Goal: Transaction & Acquisition: Subscribe to service/newsletter

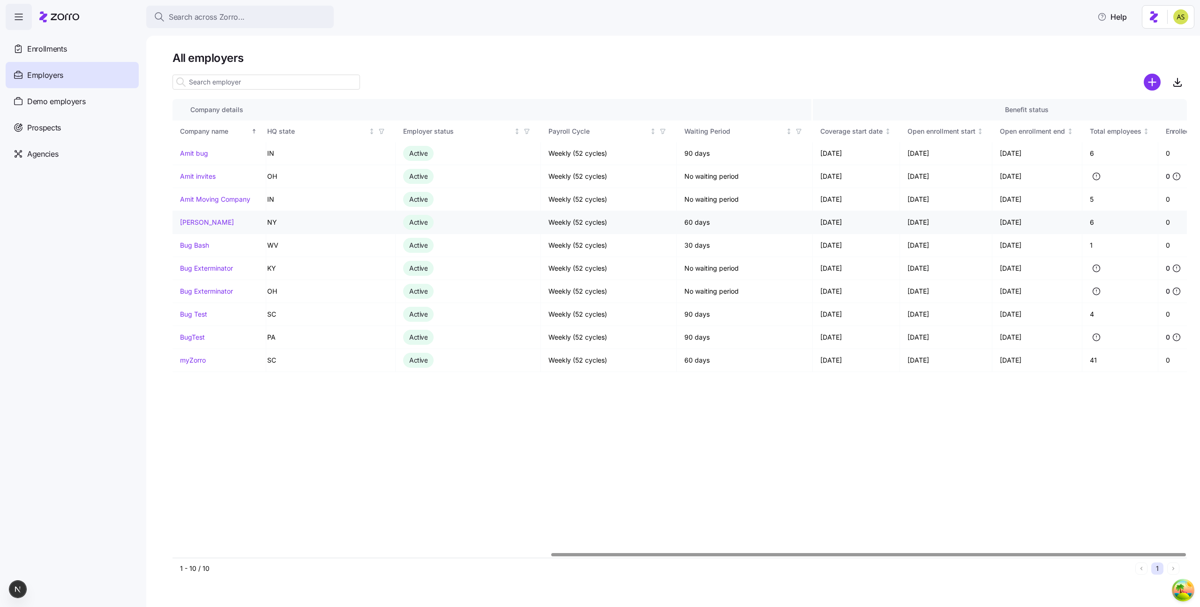
scroll to position [0, 604]
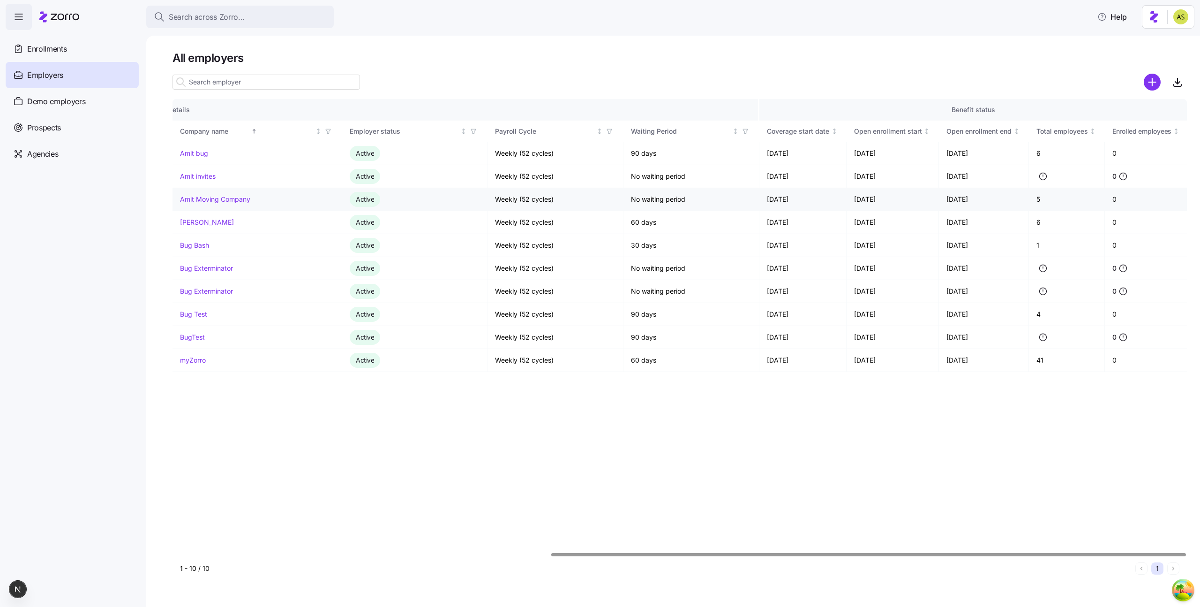
click at [223, 197] on link "Amit Moving Company" at bounding box center [215, 199] width 70 height 9
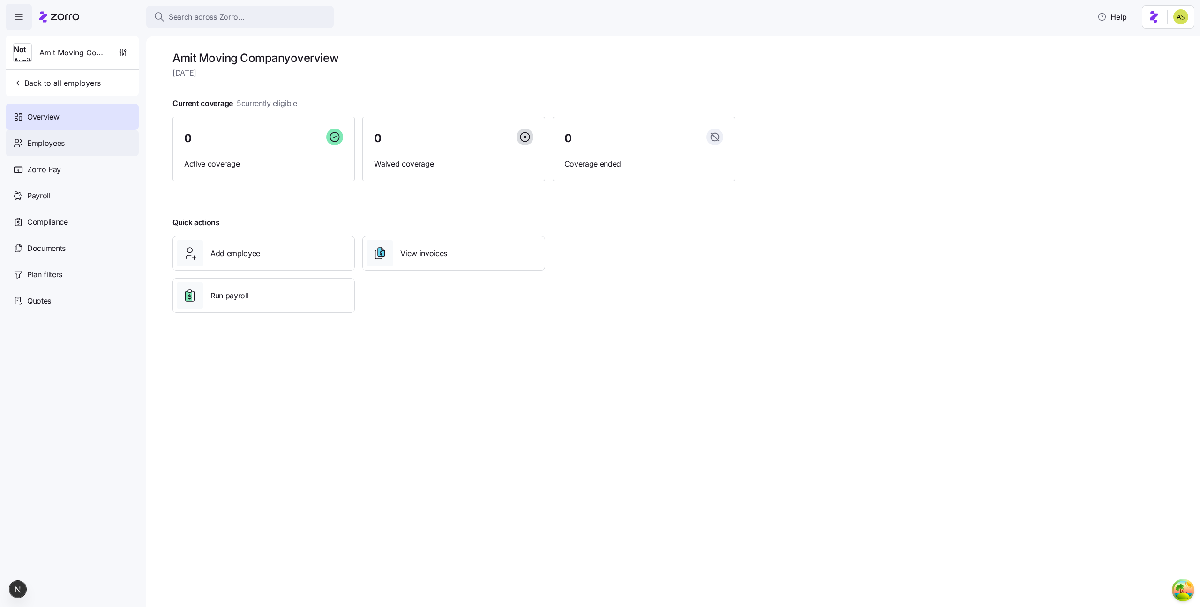
click at [62, 137] on span "Employees" at bounding box center [46, 143] width 38 height 12
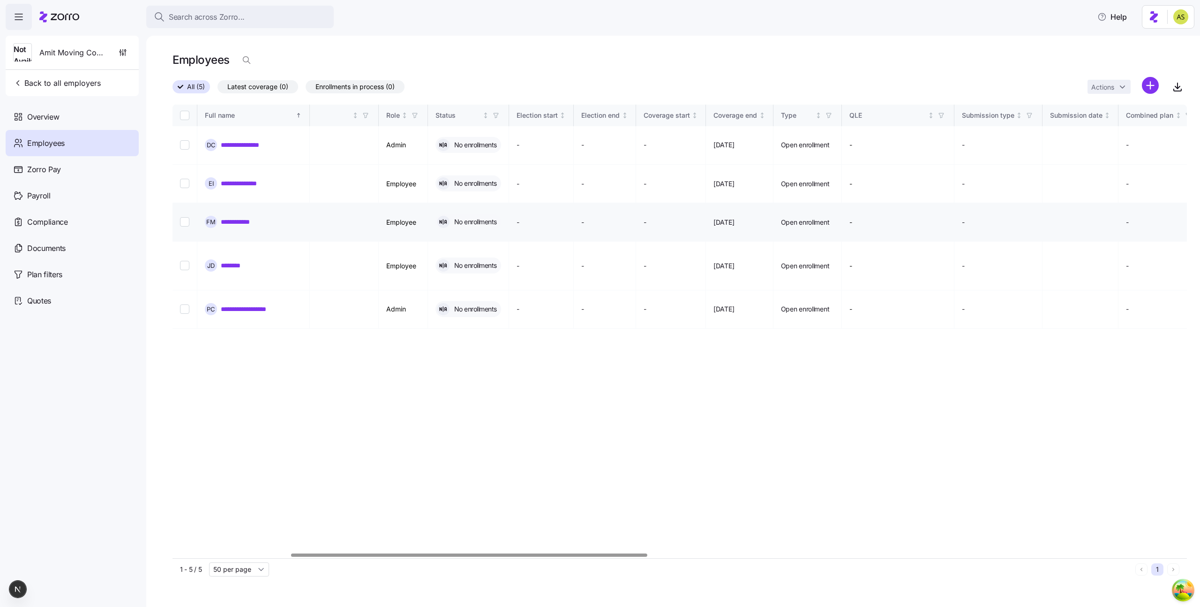
scroll to position [0, 423]
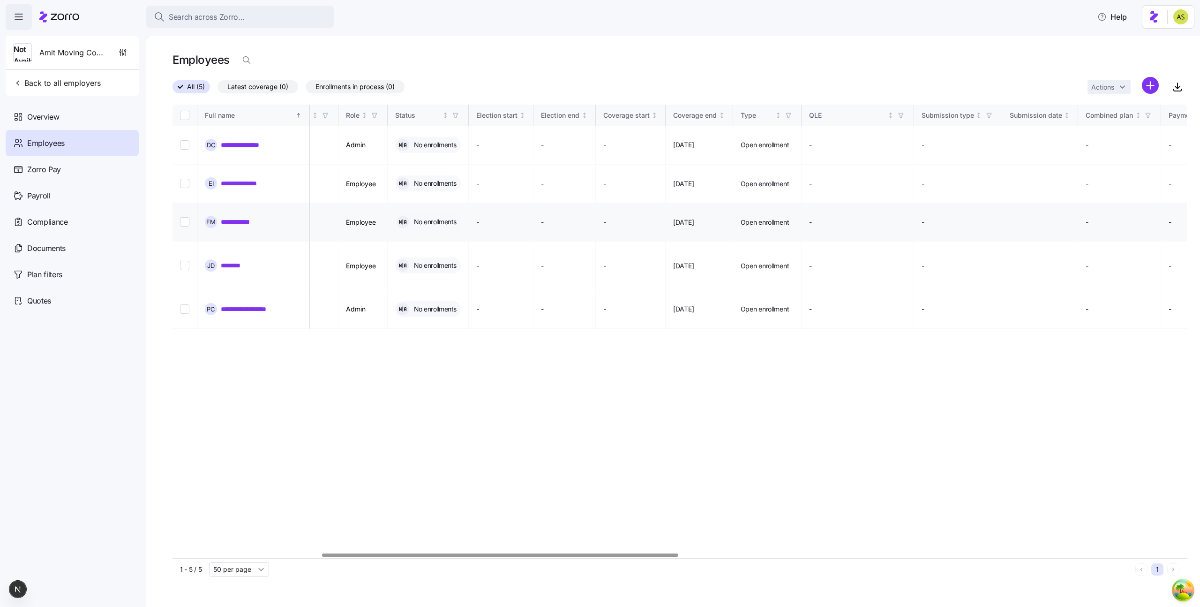
click at [239, 217] on link "**********" at bounding box center [240, 221] width 38 height 9
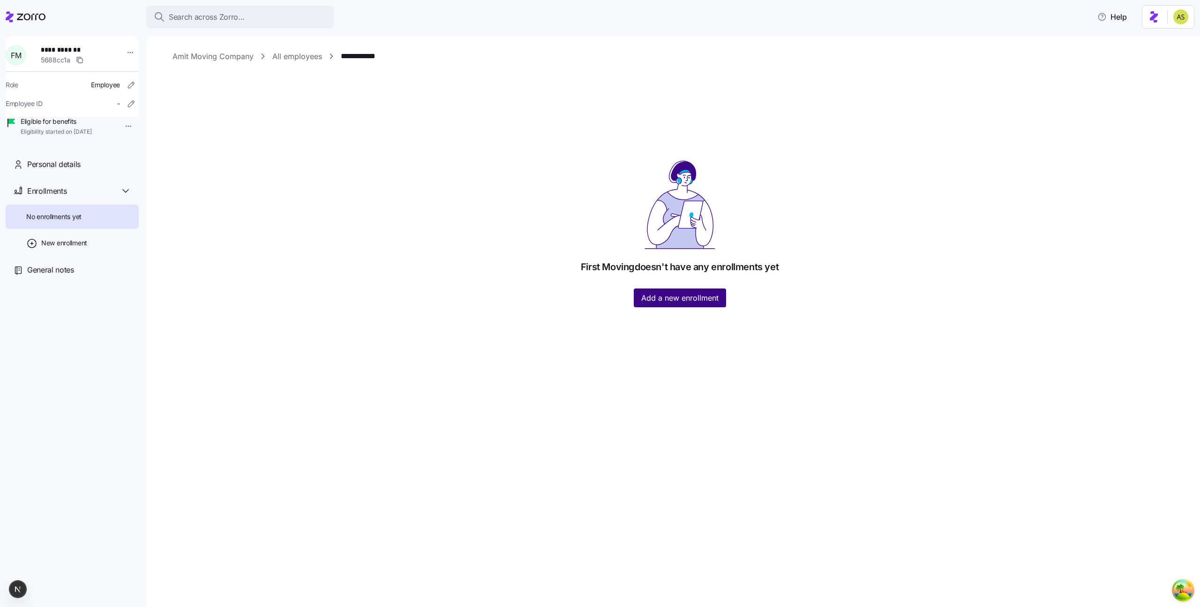
click at [683, 300] on span "Add a new enrollment" at bounding box center [679, 297] width 77 height 11
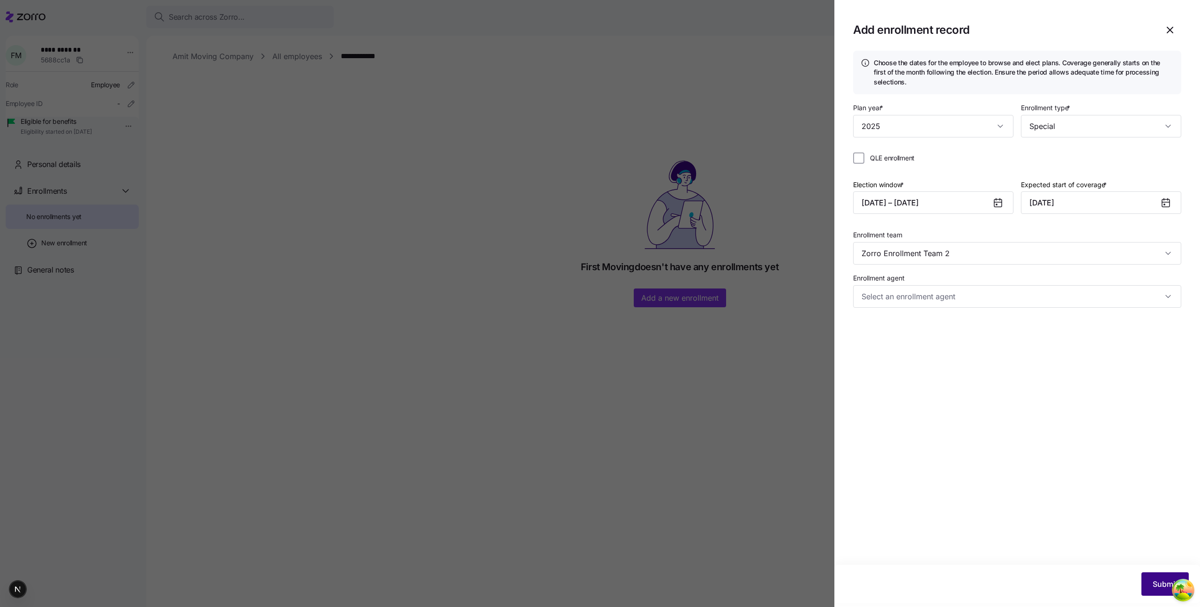
click at [1162, 590] on button "Submit" at bounding box center [1164, 583] width 47 height 23
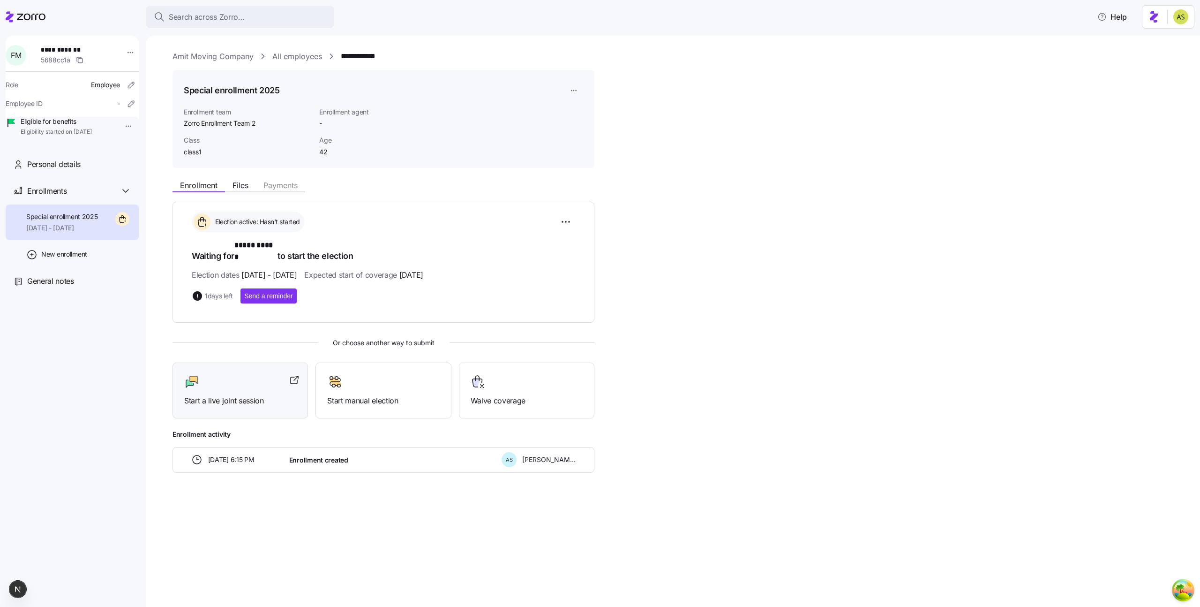
click at [189, 383] on div "Start a live joint session" at bounding box center [240, 390] width 112 height 32
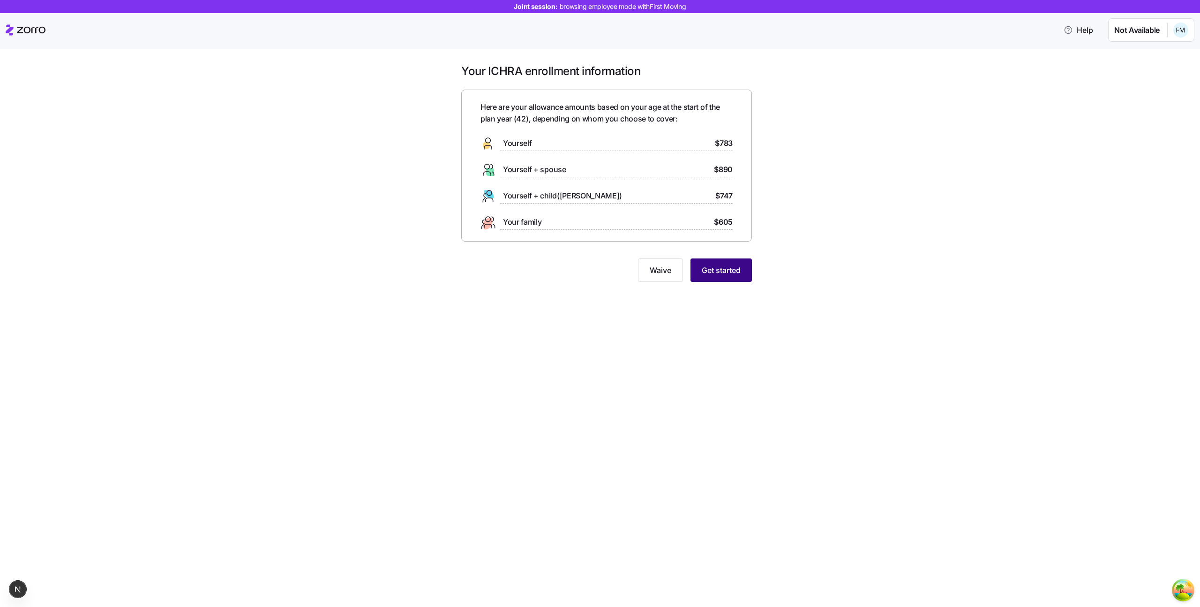
click at [747, 268] on button "Get started" at bounding box center [721, 269] width 61 height 23
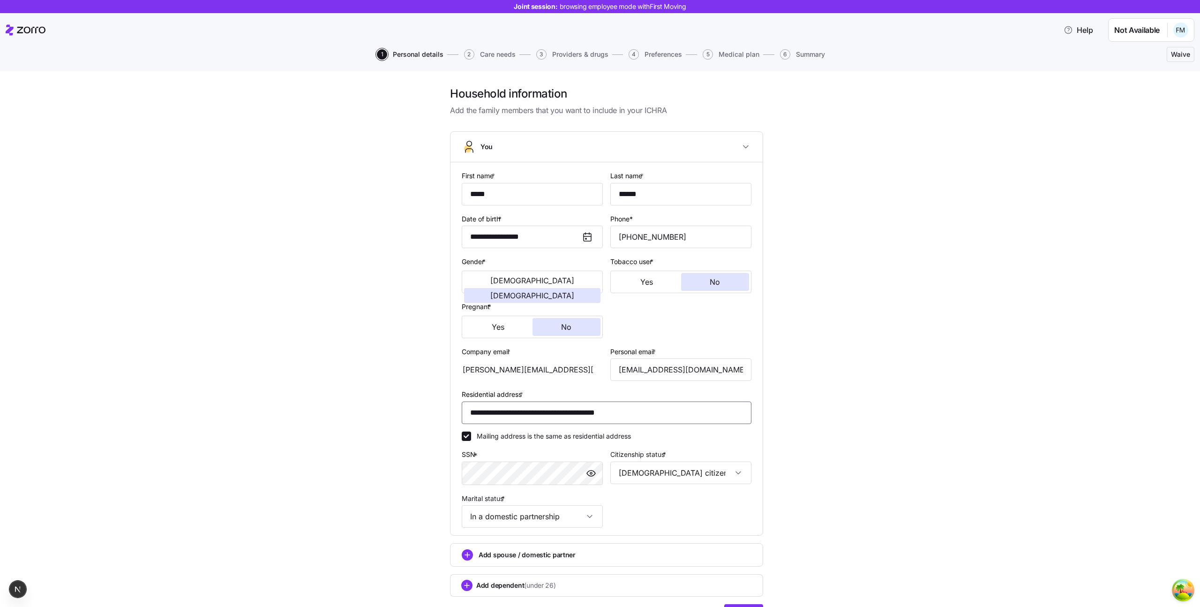
click at [527, 412] on input "**********" at bounding box center [607, 412] width 290 height 23
type input "**********"
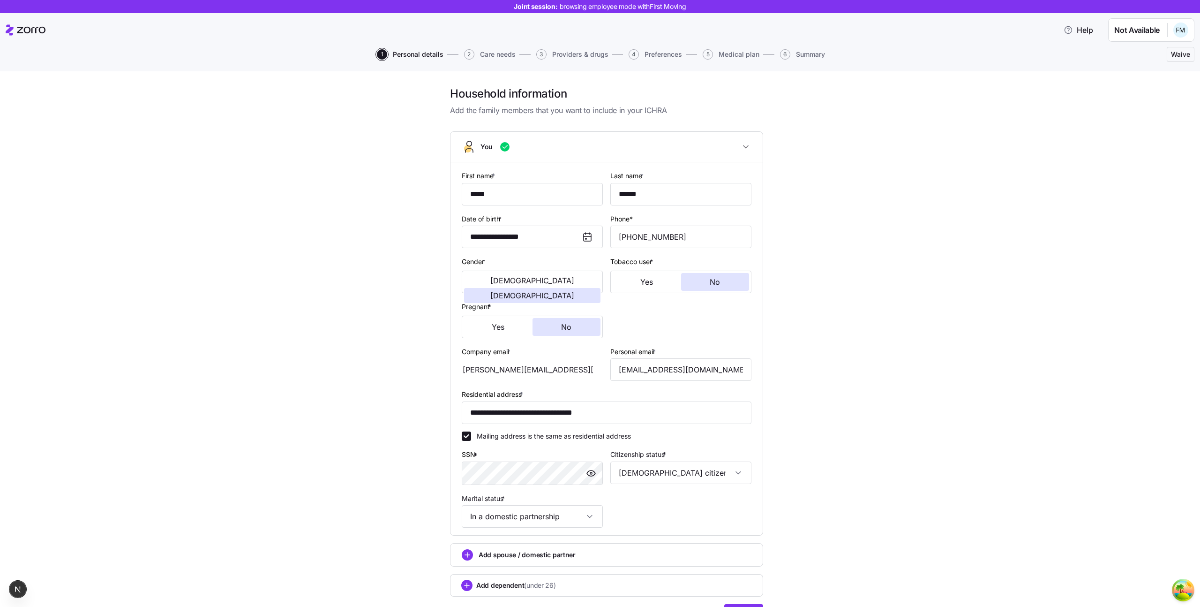
click at [893, 514] on div "**********" at bounding box center [606, 362] width 1161 height 552
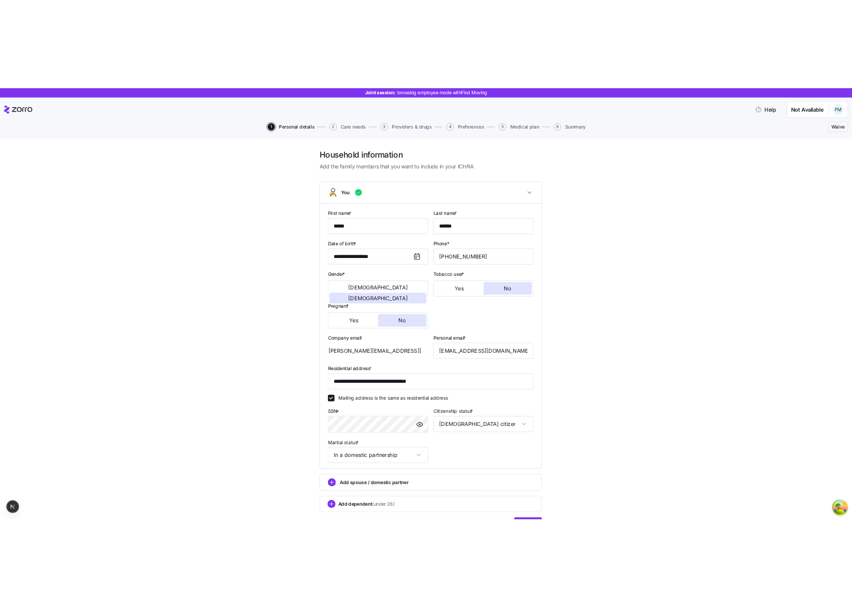
scroll to position [54, 0]
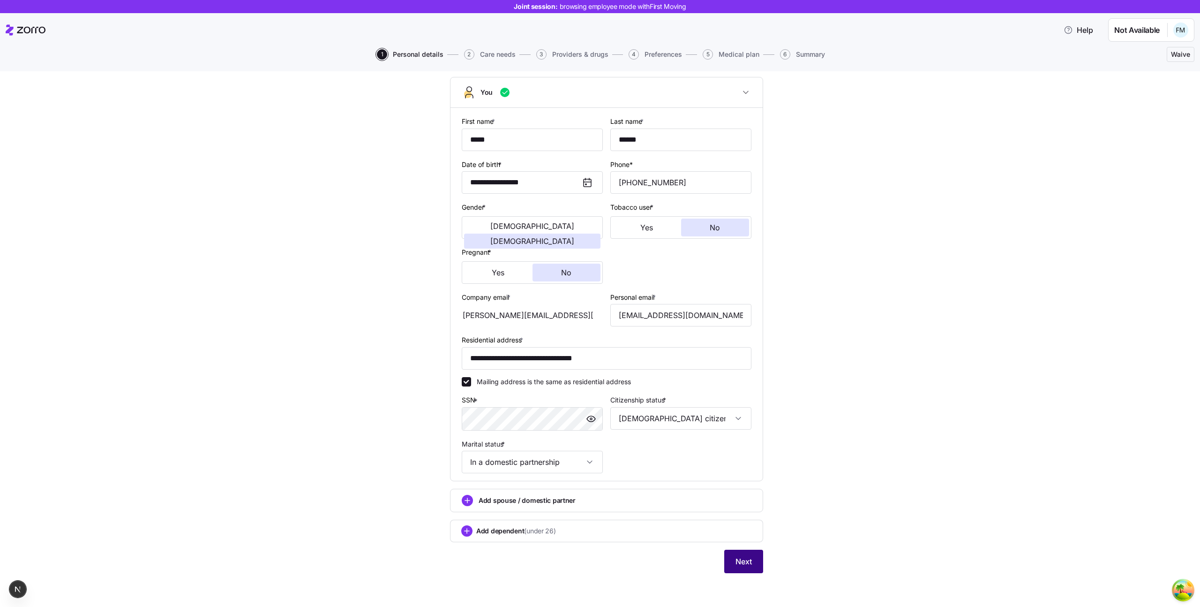
click at [736, 565] on span "Next" at bounding box center [744, 561] width 16 height 11
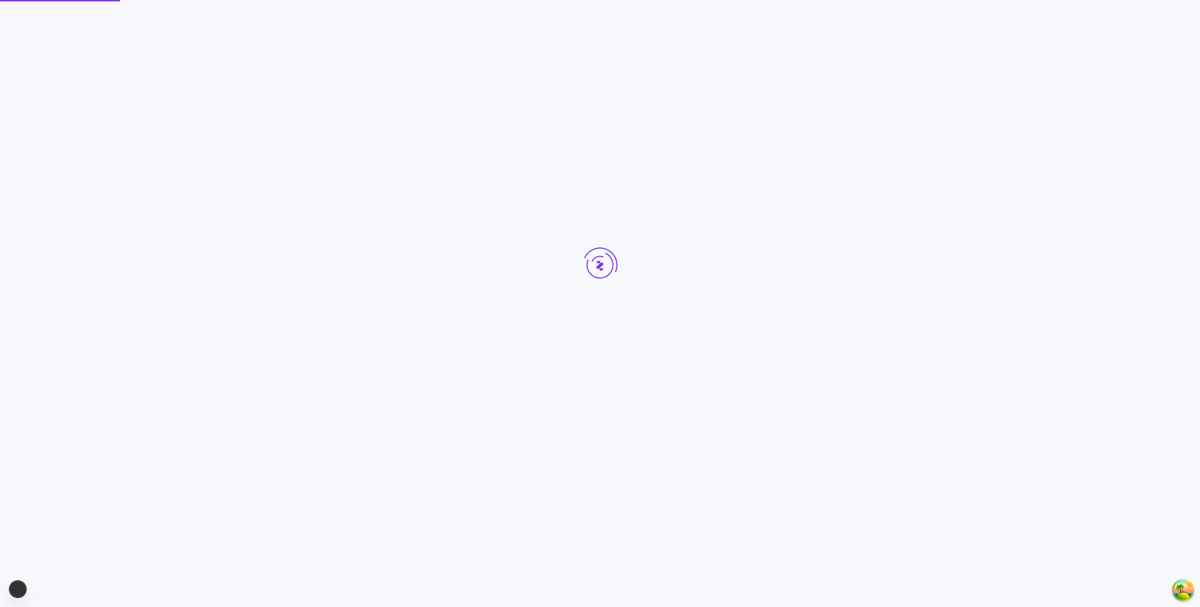
click at [201, 128] on div at bounding box center [600, 282] width 1200 height 565
click at [141, 101] on div at bounding box center [600, 282] width 1200 height 565
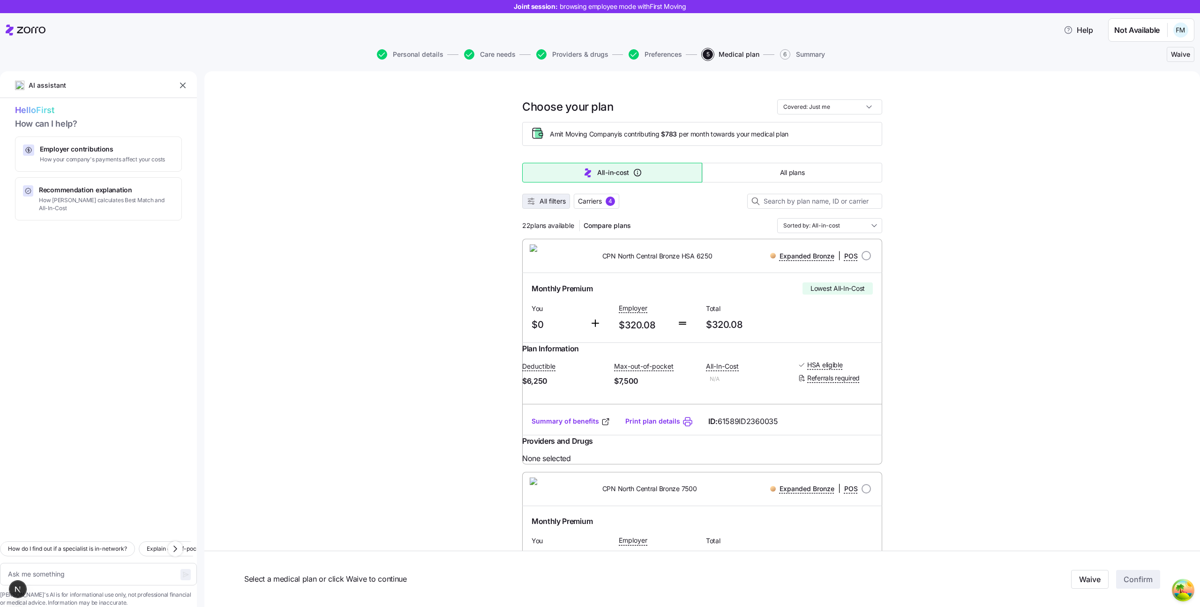
click at [550, 203] on span "All filters" at bounding box center [553, 200] width 26 height 9
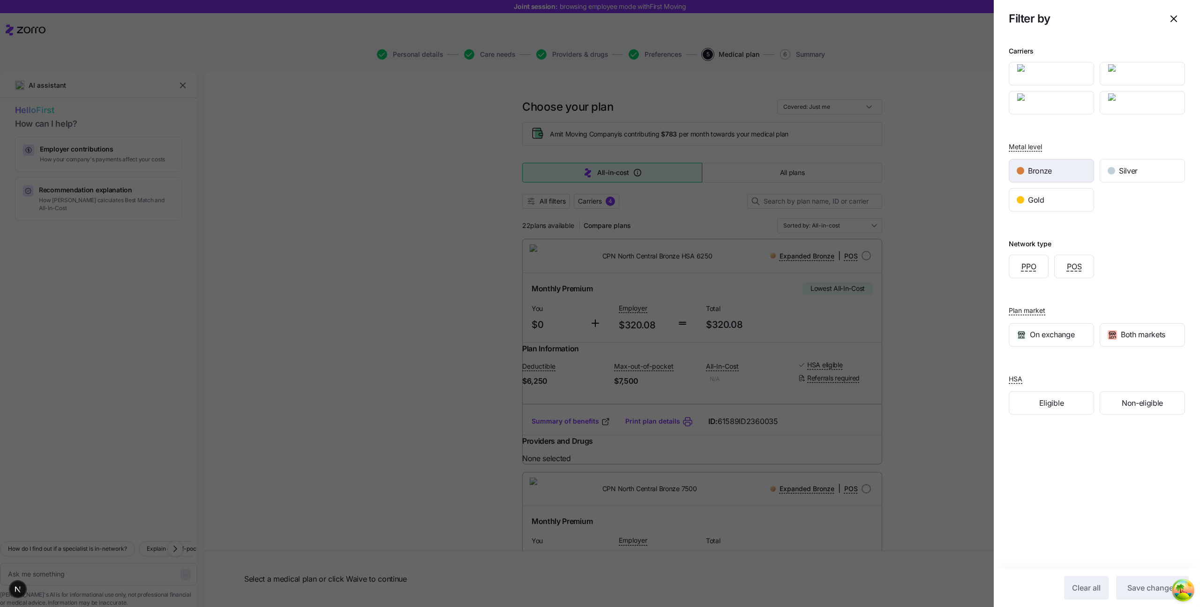
click at [852, 167] on span "Bronze" at bounding box center [1040, 171] width 24 height 12
click at [852, 581] on button "Save changes" at bounding box center [1152, 587] width 73 height 23
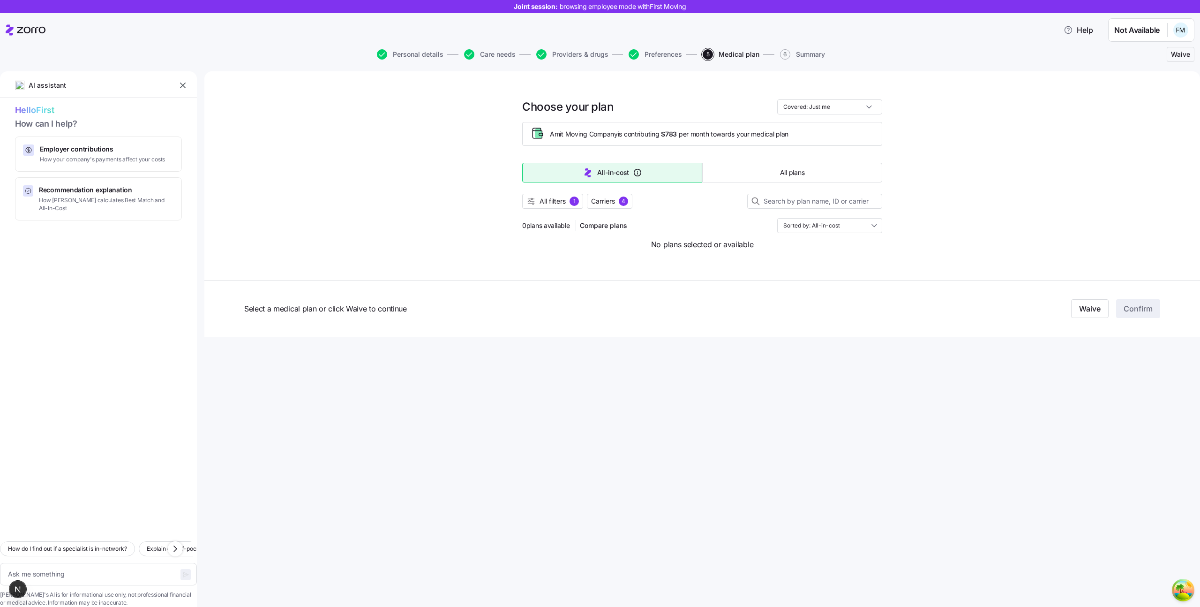
type textarea "x"
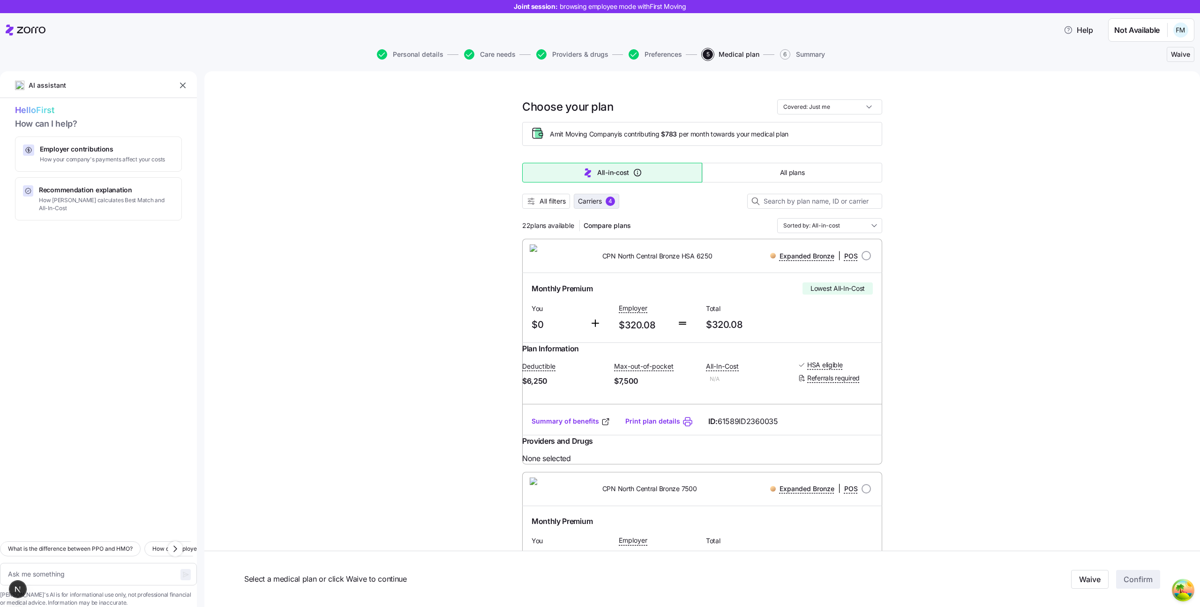
click at [613, 199] on div "4" at bounding box center [610, 200] width 9 height 9
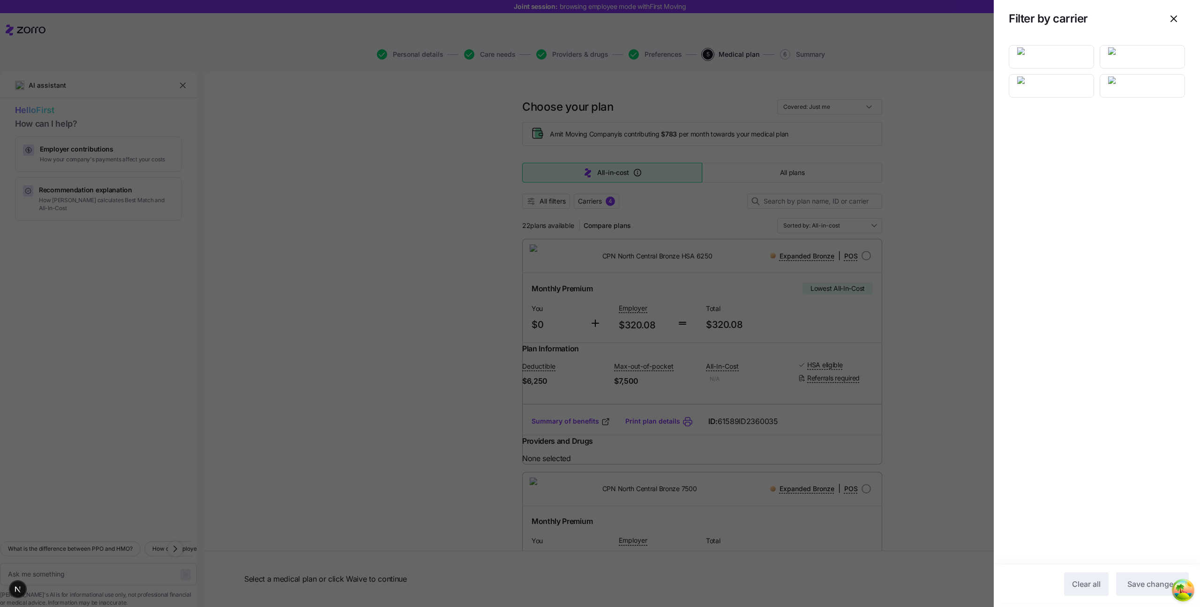
click at [1052, 141] on div at bounding box center [1097, 301] width 206 height 527
click at [1044, 377] on div at bounding box center [1097, 301] width 206 height 527
click at [462, 253] on div at bounding box center [600, 303] width 1200 height 607
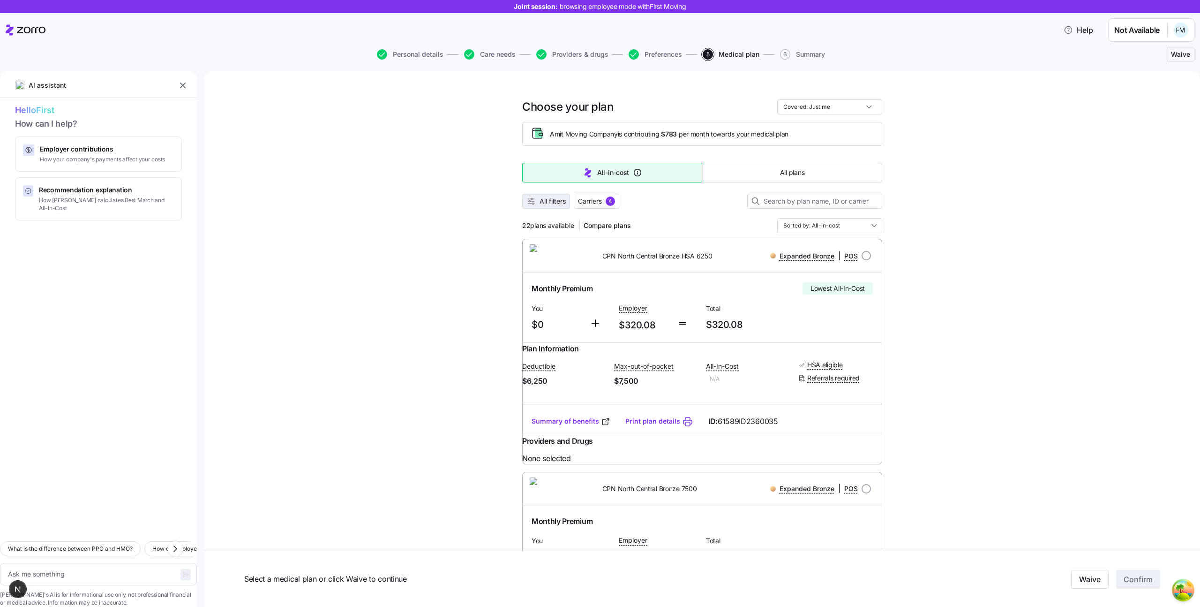
click at [547, 203] on span "All filters" at bounding box center [553, 200] width 26 height 9
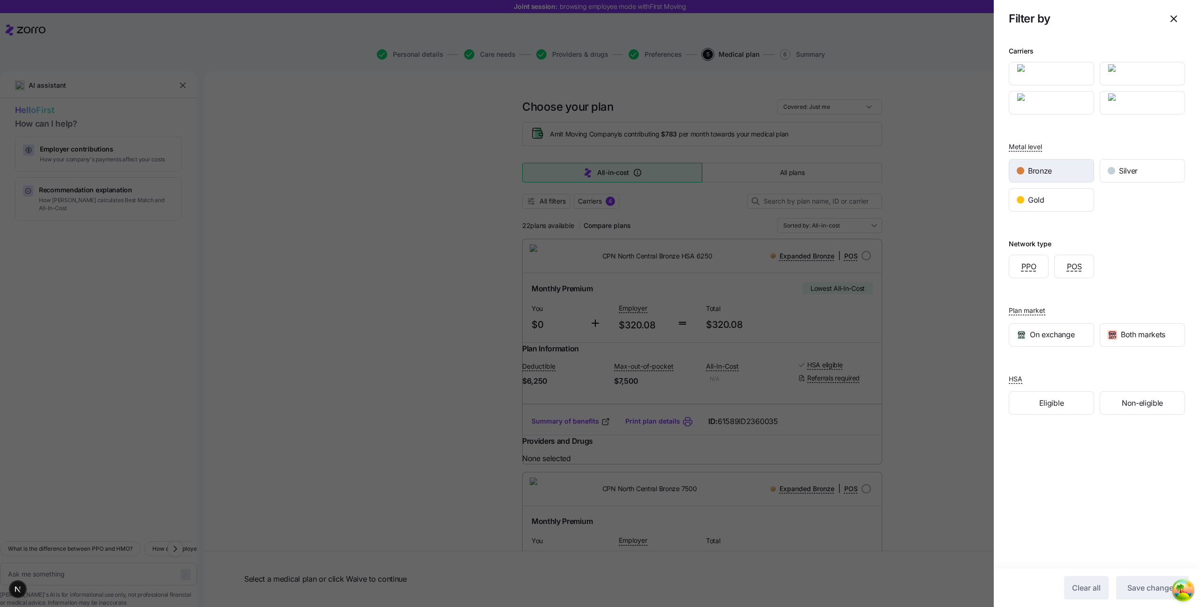
click at [1051, 173] on span "Bronze" at bounding box center [1040, 171] width 24 height 12
click at [1144, 583] on span "Save changes" at bounding box center [1152, 587] width 50 height 11
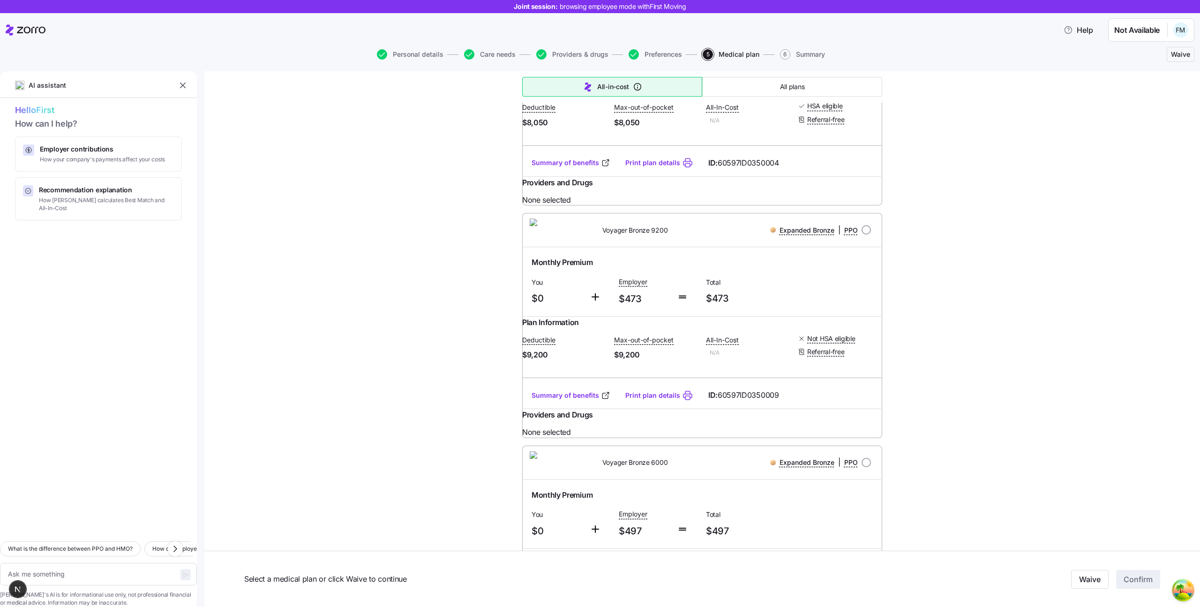
scroll to position [2178, 0]
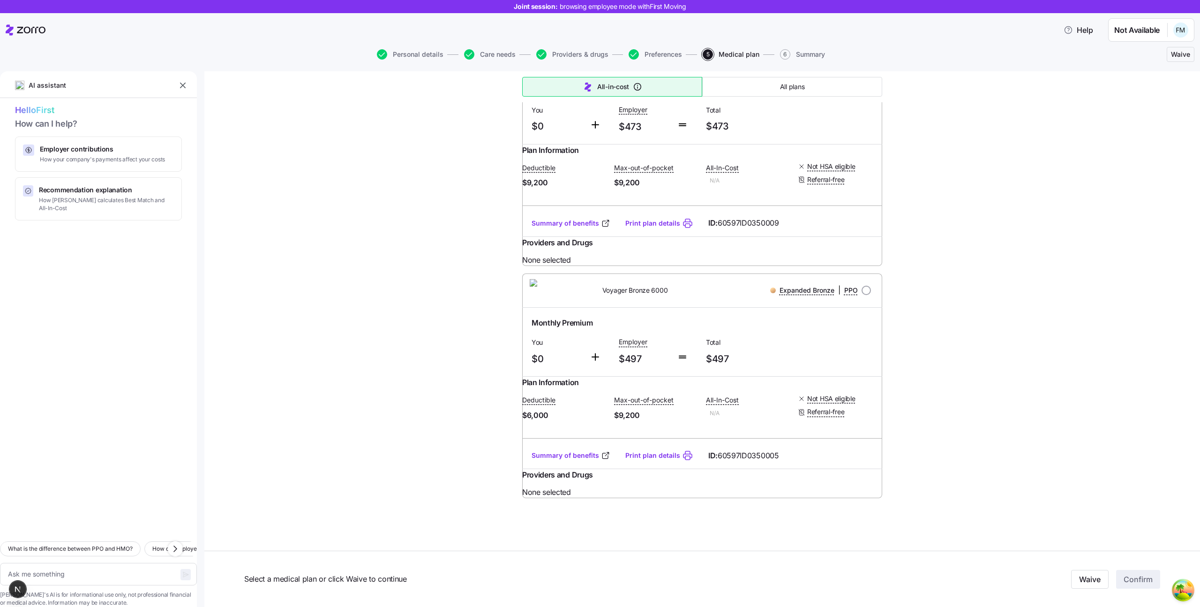
type textarea "x"
